Goal: Navigation & Orientation: Understand site structure

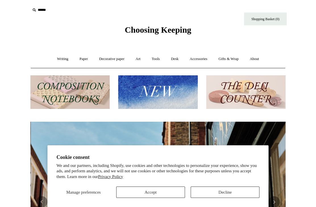
scroll to position [0, 255]
click at [170, 191] on button "Accept" at bounding box center [150, 191] width 69 height 11
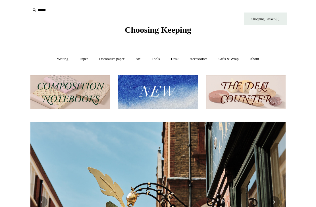
click at [80, 95] on img at bounding box center [69, 92] width 79 height 34
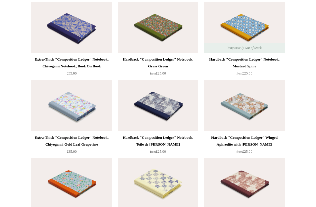
scroll to position [1007, 0]
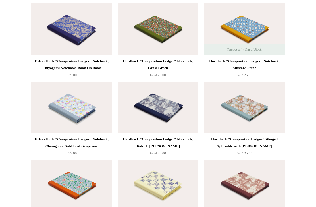
click at [168, 110] on img at bounding box center [158, 106] width 81 height 51
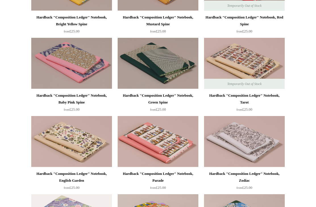
scroll to position [0, 0]
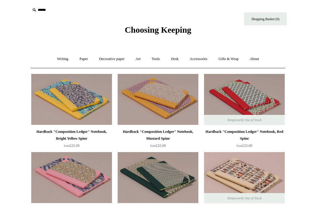
click at [63, 60] on link "Writing +" at bounding box center [63, 58] width 22 height 15
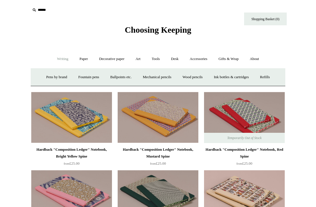
click at [122, 76] on link "Ballpoints etc. +" at bounding box center [121, 77] width 32 height 15
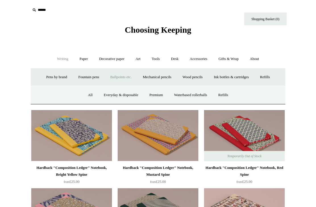
click at [54, 76] on link "Pens by brand +" at bounding box center [56, 77] width 31 height 15
click at [118, 76] on link "Ballpoints etc. +" at bounding box center [121, 77] width 32 height 15
click at [122, 96] on link "Everyday & disposable" at bounding box center [121, 94] width 45 height 15
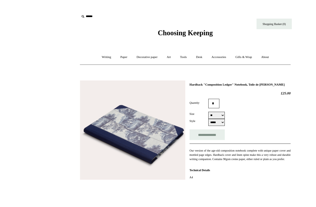
scroll to position [28, 0]
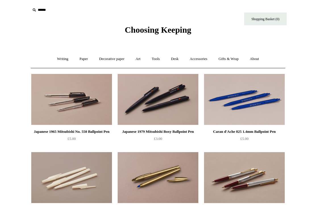
click at [139, 60] on link "Art +" at bounding box center [137, 58] width 15 height 15
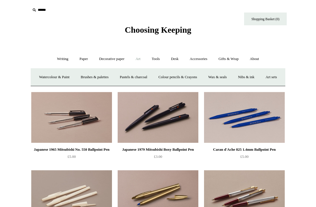
click at [110, 59] on link "Decorative paper +" at bounding box center [111, 58] width 35 height 15
click at [159, 59] on link "Tools +" at bounding box center [156, 58] width 18 height 15
click at [177, 57] on link "Desk +" at bounding box center [175, 58] width 18 height 15
click at [151, 78] on link "Folders" at bounding box center [152, 77] width 21 height 15
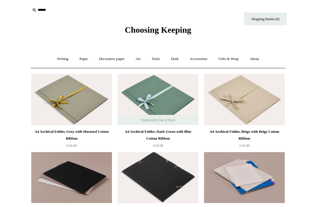
click at [178, 60] on link "Desk +" at bounding box center [175, 58] width 18 height 15
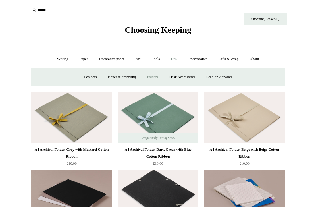
click at [189, 78] on link "Desk Accessories" at bounding box center [182, 77] width 36 height 15
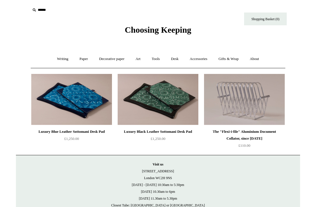
click at [176, 60] on link "Desk +" at bounding box center [175, 58] width 18 height 15
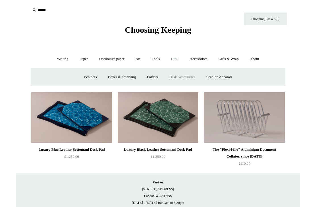
click at [90, 78] on link "Pen pots" at bounding box center [90, 77] width 23 height 15
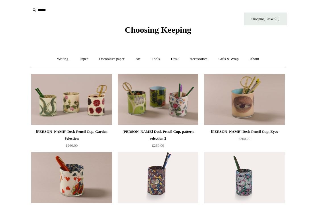
click at [178, 56] on link "Desk +" at bounding box center [175, 58] width 18 height 15
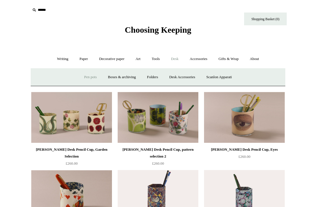
click at [187, 78] on link "Desk Accessories" at bounding box center [182, 77] width 36 height 15
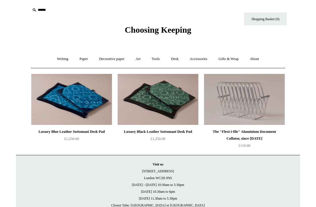
click at [179, 60] on link "Desk +" at bounding box center [175, 58] width 18 height 15
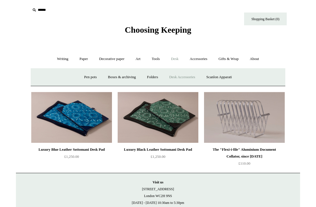
click at [195, 58] on link "Accessories +" at bounding box center [199, 58] width 28 height 15
click at [94, 78] on link "Pen cases" at bounding box center [95, 77] width 24 height 15
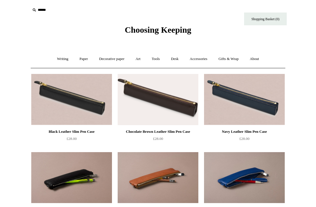
click at [200, 62] on link "Accessories +" at bounding box center [199, 58] width 28 height 15
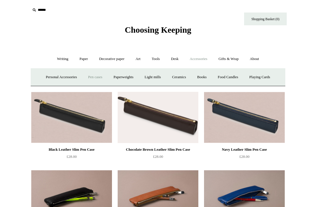
click at [63, 78] on link "Personal Accessories +" at bounding box center [61, 77] width 41 height 15
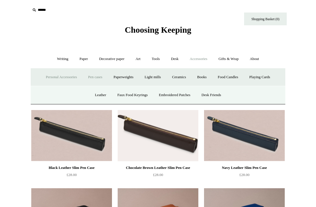
click at [134, 95] on link "Faux Food Keyrings" at bounding box center [132, 94] width 41 height 15
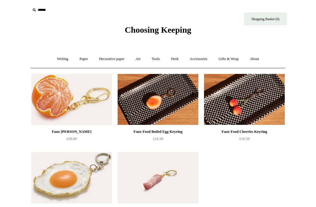
click at [206, 60] on link "Accessories +" at bounding box center [199, 58] width 28 height 15
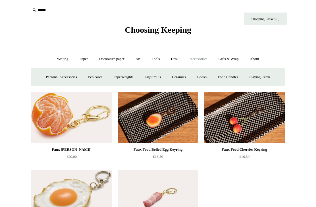
click at [64, 78] on link "Personal Accessories +" at bounding box center [61, 77] width 41 height 15
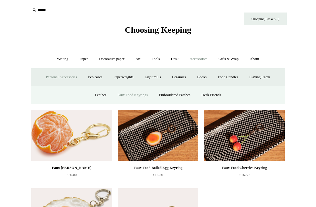
click at [220, 97] on link "Desk Friends" at bounding box center [211, 94] width 30 height 15
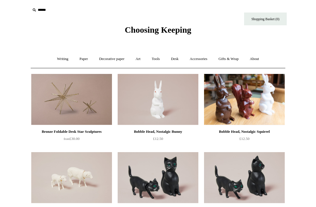
click at [199, 62] on link "Accessories +" at bounding box center [199, 58] width 28 height 15
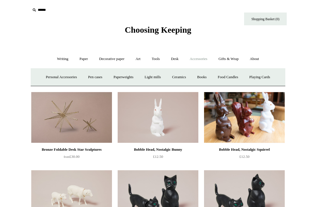
click at [81, 58] on link "Paper +" at bounding box center [83, 58] width 19 height 15
click at [79, 77] on link "Notebooks +" at bounding box center [78, 77] width 26 height 15
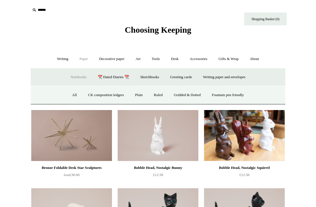
click at [157, 96] on link "Ruled" at bounding box center [158, 94] width 19 height 15
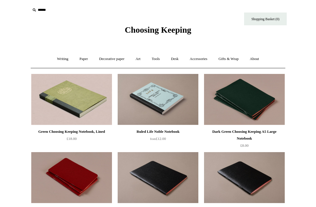
click at [80, 60] on link "Paper +" at bounding box center [83, 58] width 19 height 15
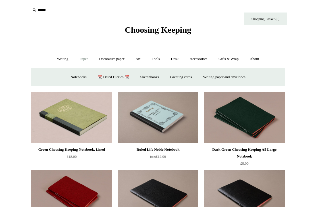
click at [116, 75] on link "📆 Dated Diaries 📆" at bounding box center [113, 77] width 41 height 15
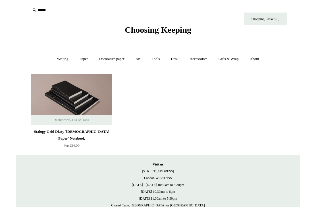
click at [81, 58] on link "Paper +" at bounding box center [83, 58] width 19 height 15
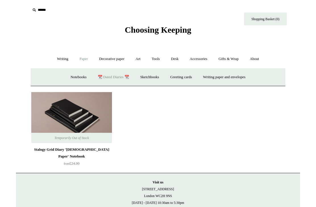
click at [54, 59] on link "Writing +" at bounding box center [63, 58] width 22 height 15
click at [84, 82] on link "Fountain pens +" at bounding box center [88, 77] width 31 height 15
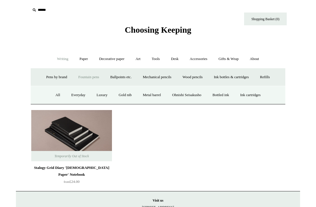
click at [76, 96] on link "Everyday" at bounding box center [78, 94] width 24 height 15
